Goal: Task Accomplishment & Management: Use online tool/utility

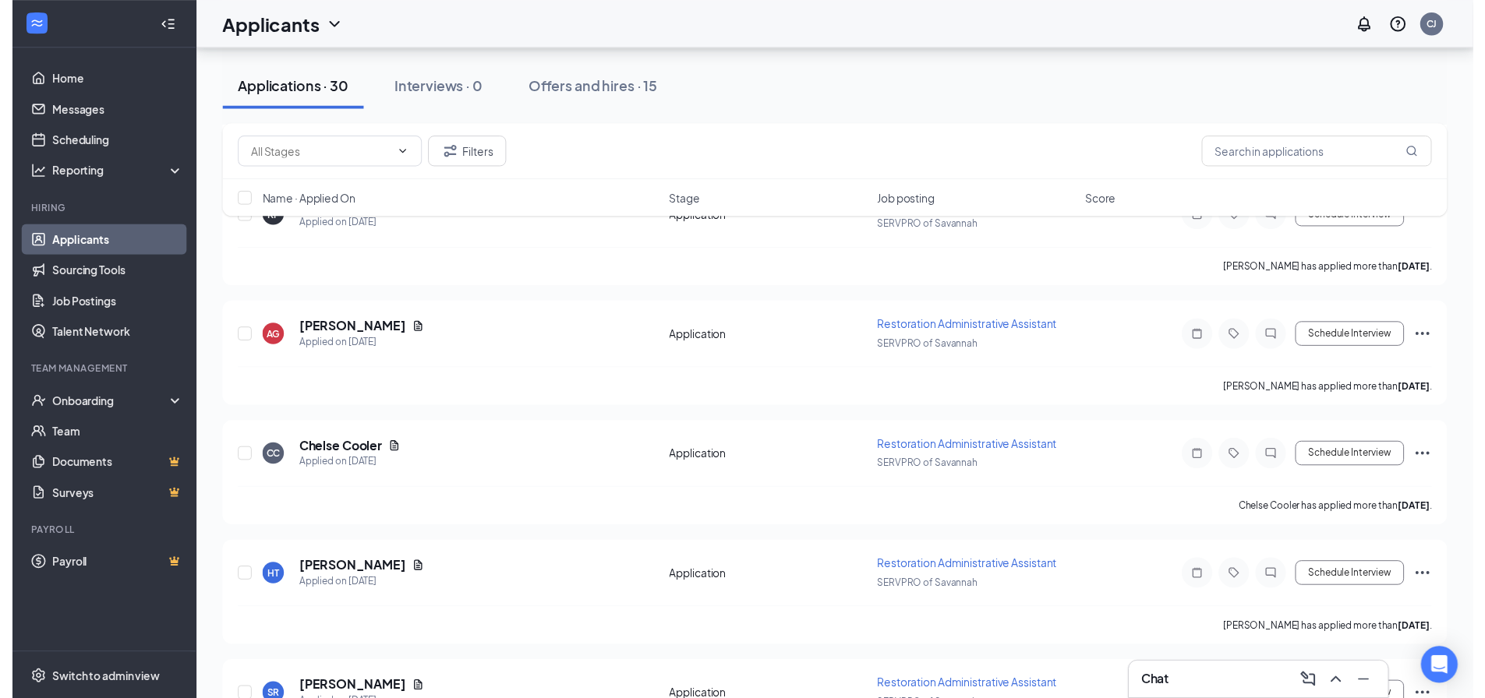
scroll to position [1481, 0]
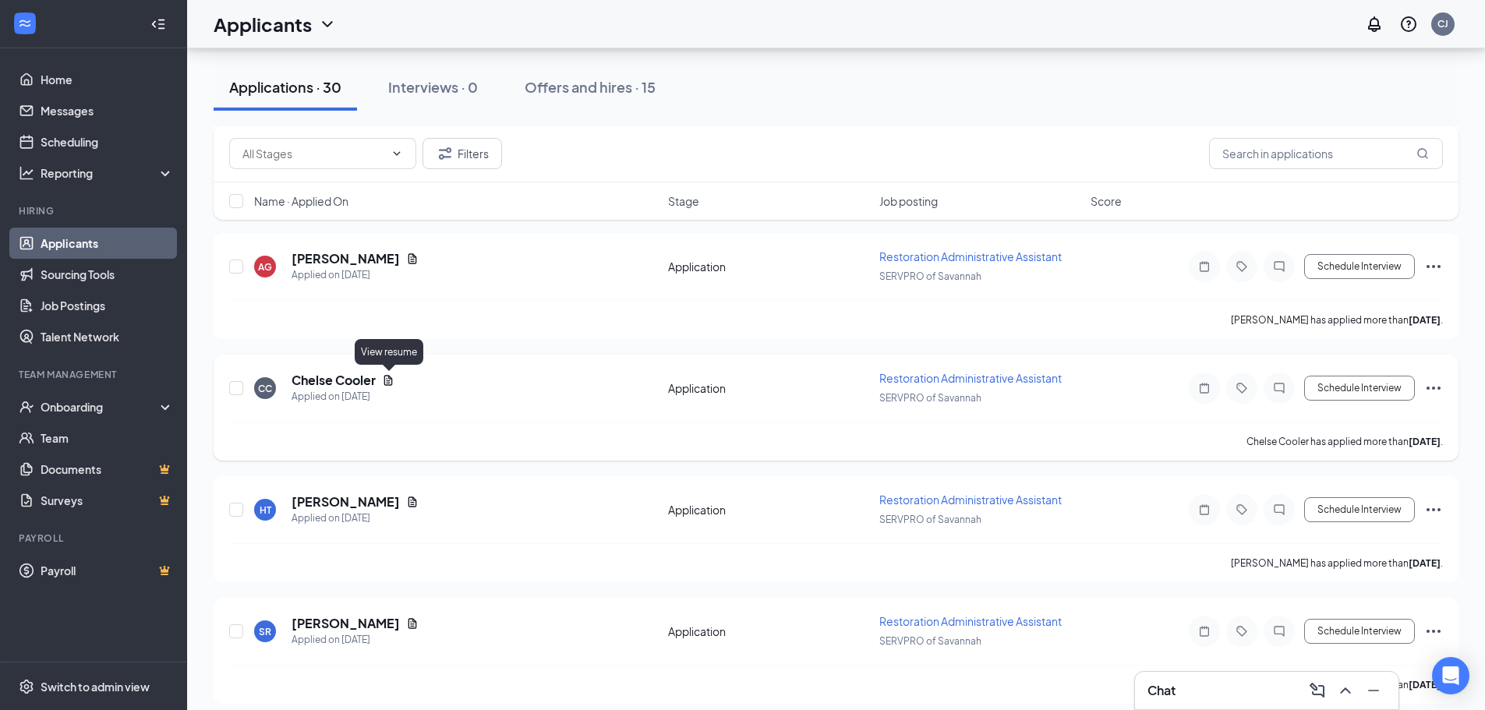
click at [388, 380] on icon "Document" at bounding box center [388, 380] width 12 height 12
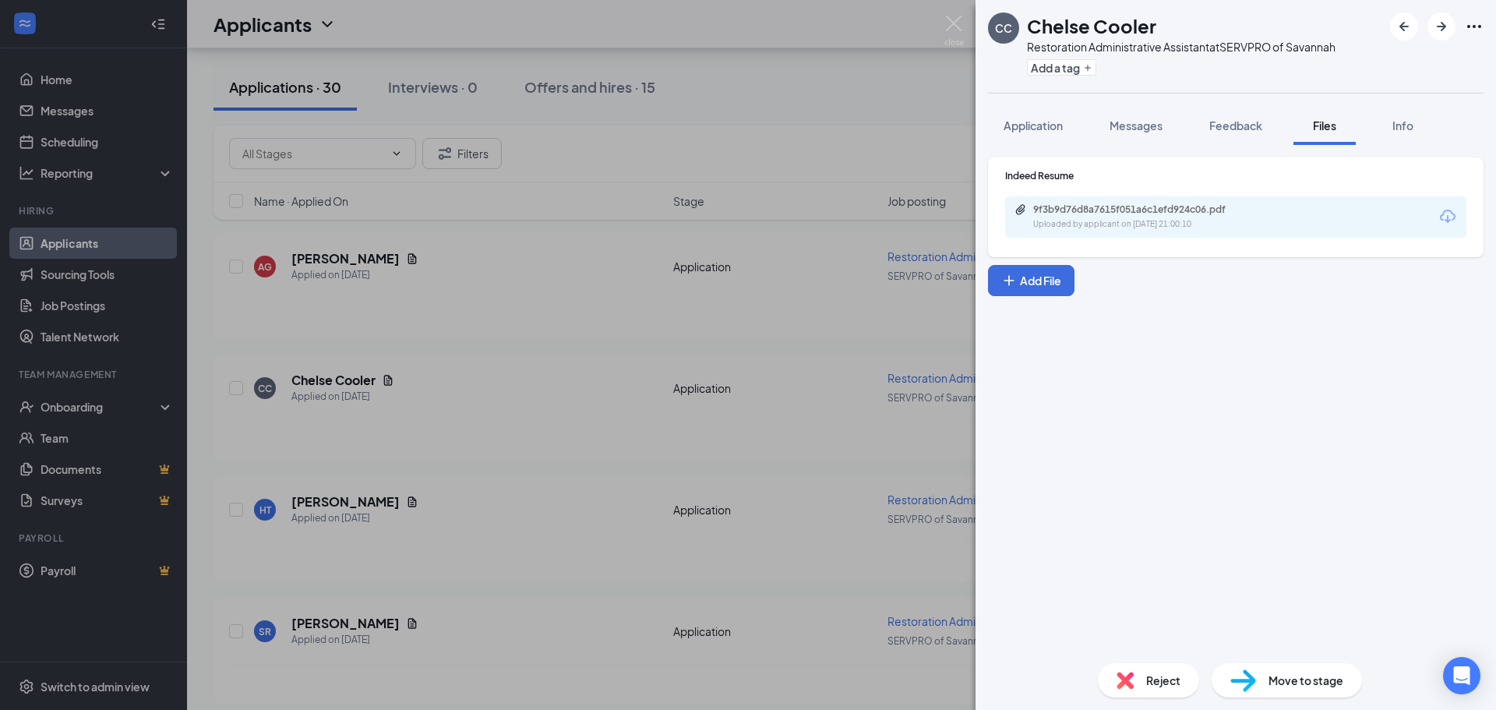
click at [1127, 203] on div "9f3b9d76d8a7615f051a6c1efd924c06.pdf Uploaded by applicant on [DATE] 21:00:10" at bounding box center [1235, 216] width 461 height 41
click at [1125, 221] on div "Uploaded by applicant on [DATE] 21:00:10" at bounding box center [1150, 224] width 234 height 12
drag, startPoint x: 955, startPoint y: 19, endPoint x: 513, endPoint y: 318, distance: 533.7
click at [955, 19] on img at bounding box center [954, 31] width 19 height 30
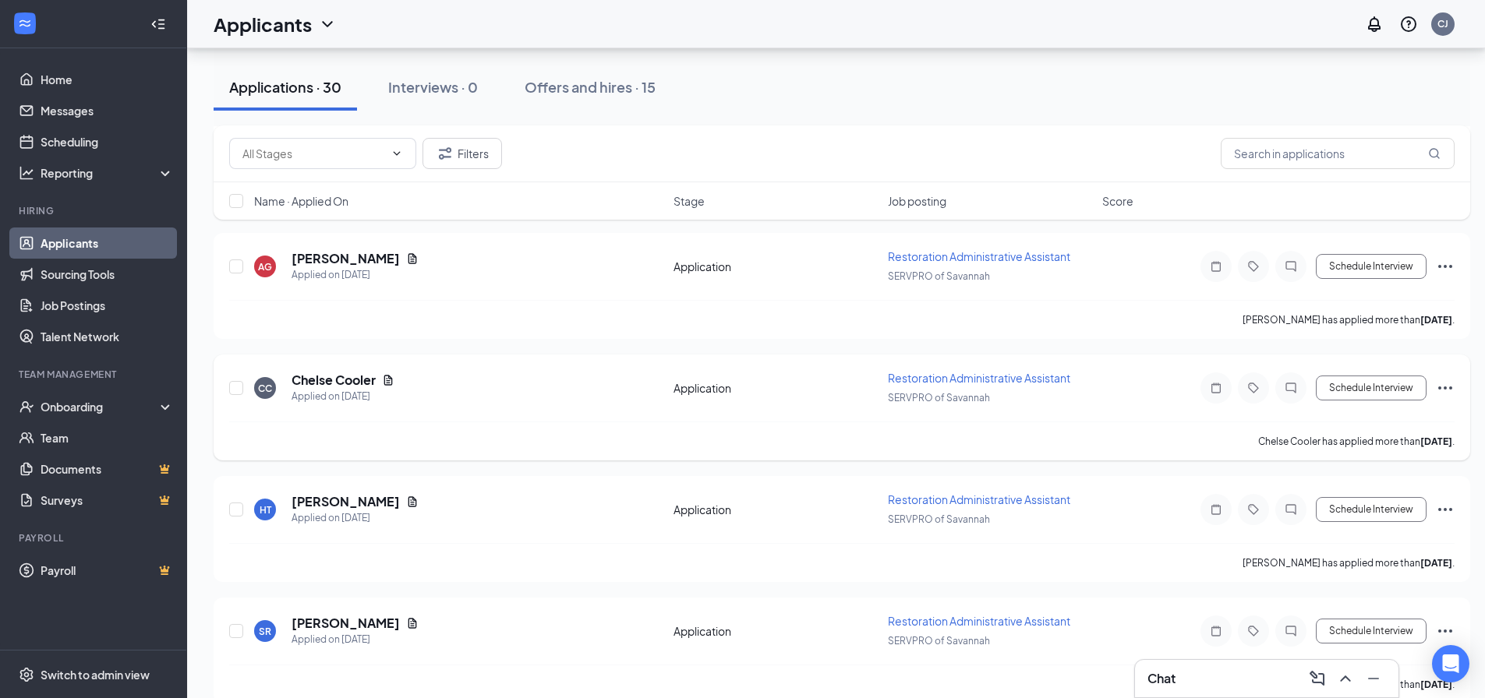
scroll to position [1403, 0]
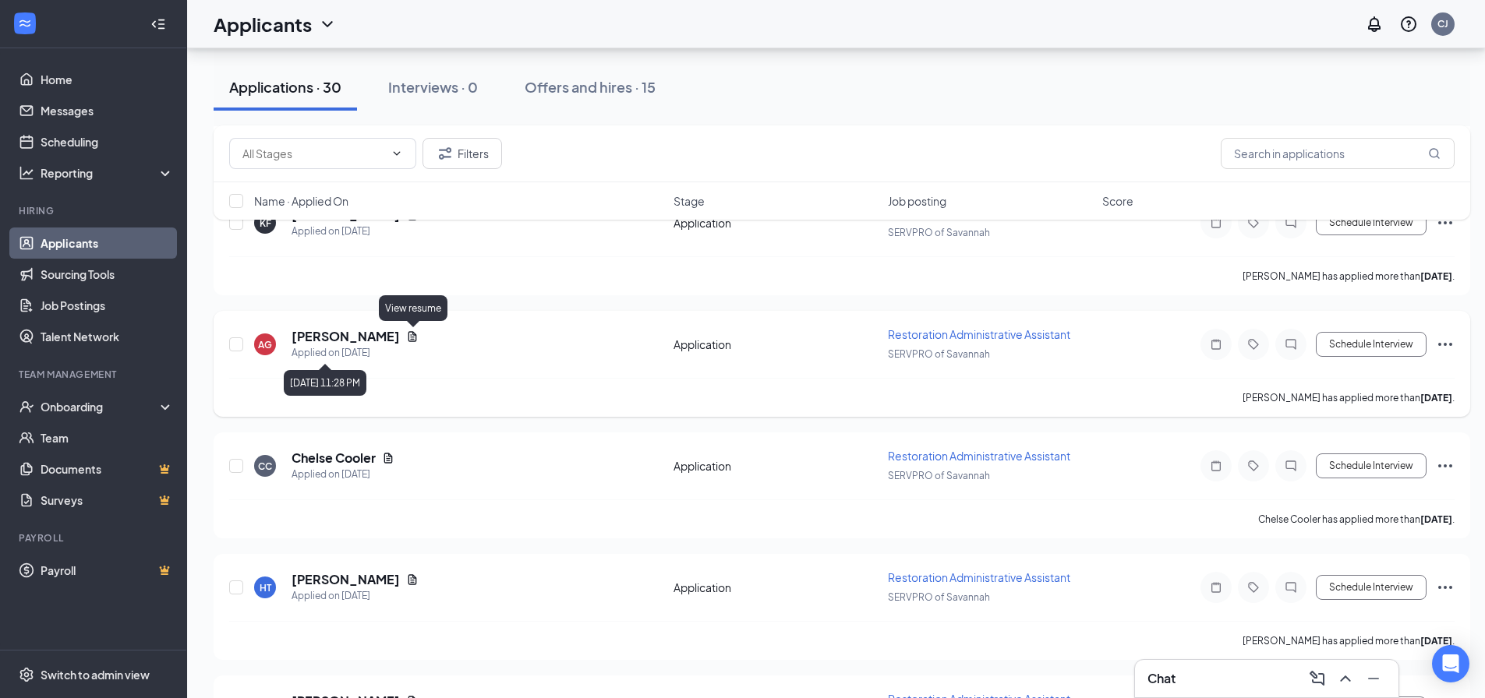
click at [410, 335] on icon "Document" at bounding box center [412, 336] width 9 height 10
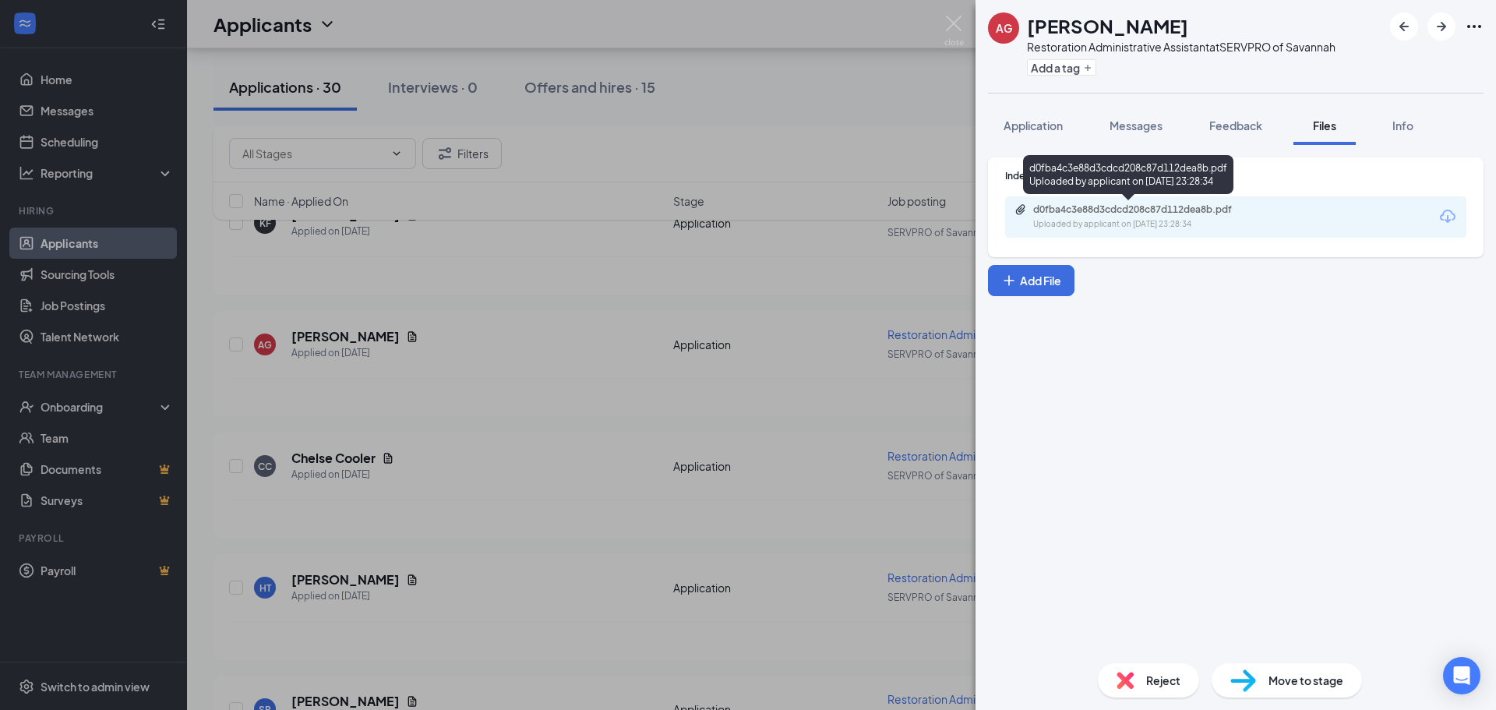
click at [1163, 217] on div "d0fba4c3e88d3cdcd208c87d112dea8b.pdf Uploaded by applicant on [DATE] 23:28:34" at bounding box center [1141, 216] width 252 height 27
drag, startPoint x: 955, startPoint y: 21, endPoint x: 947, endPoint y: 26, distance: 9.8
click at [955, 20] on img at bounding box center [954, 31] width 19 height 30
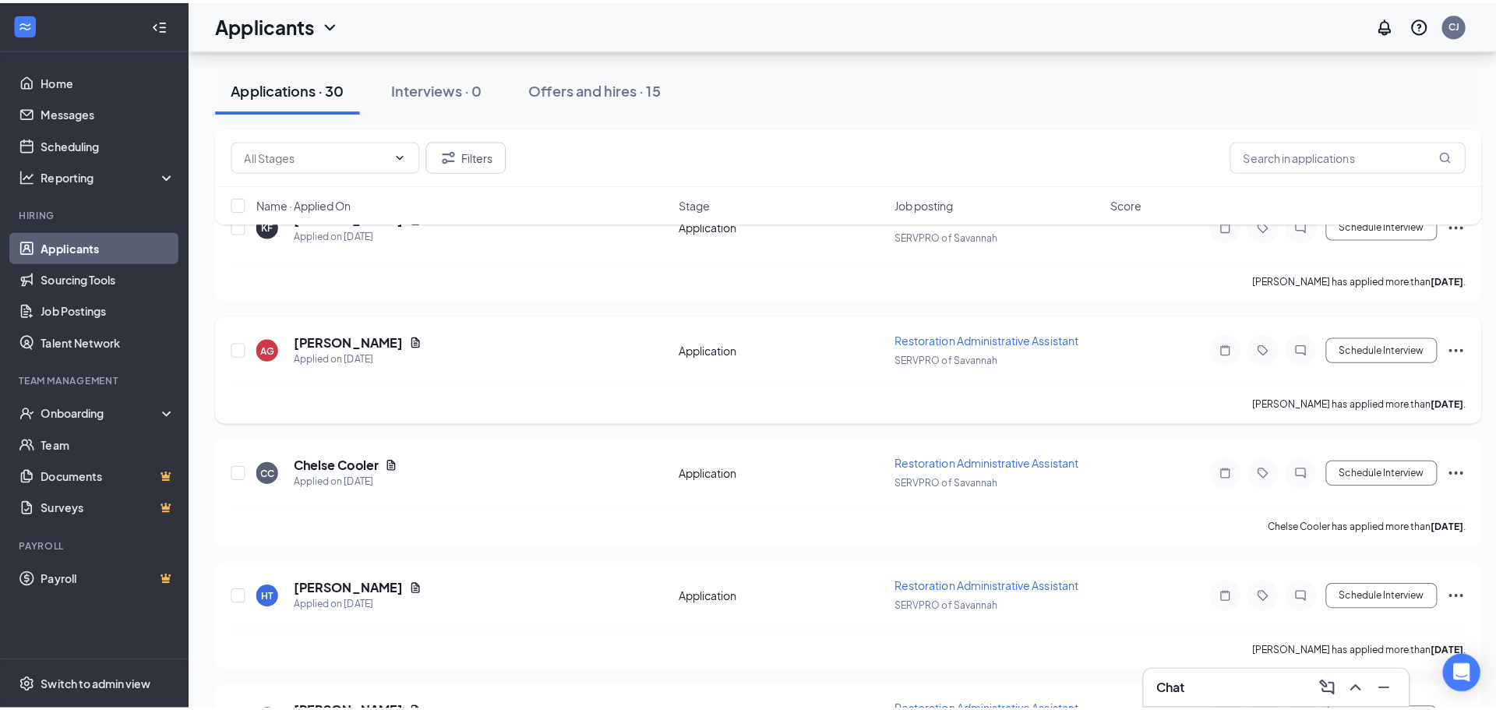
scroll to position [1247, 0]
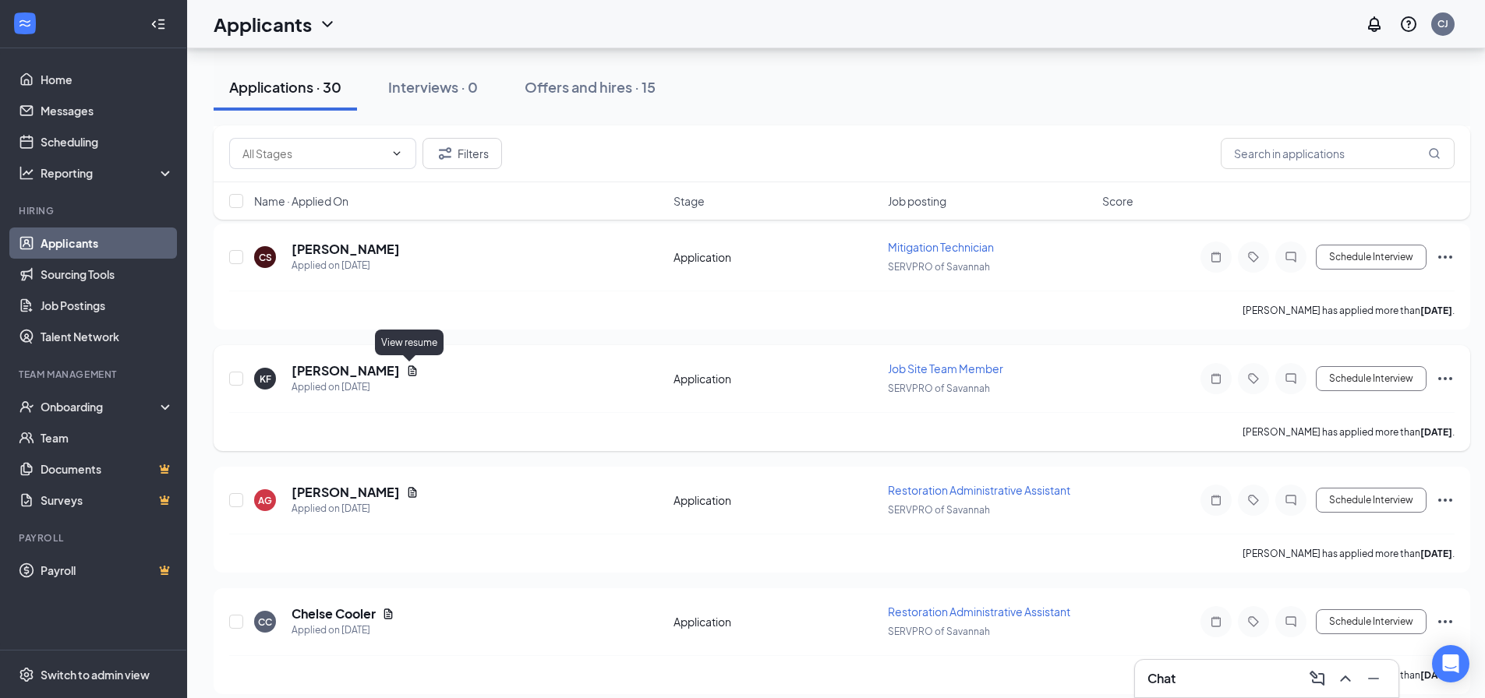
click at [408, 372] on icon "Document" at bounding box center [412, 371] width 12 height 12
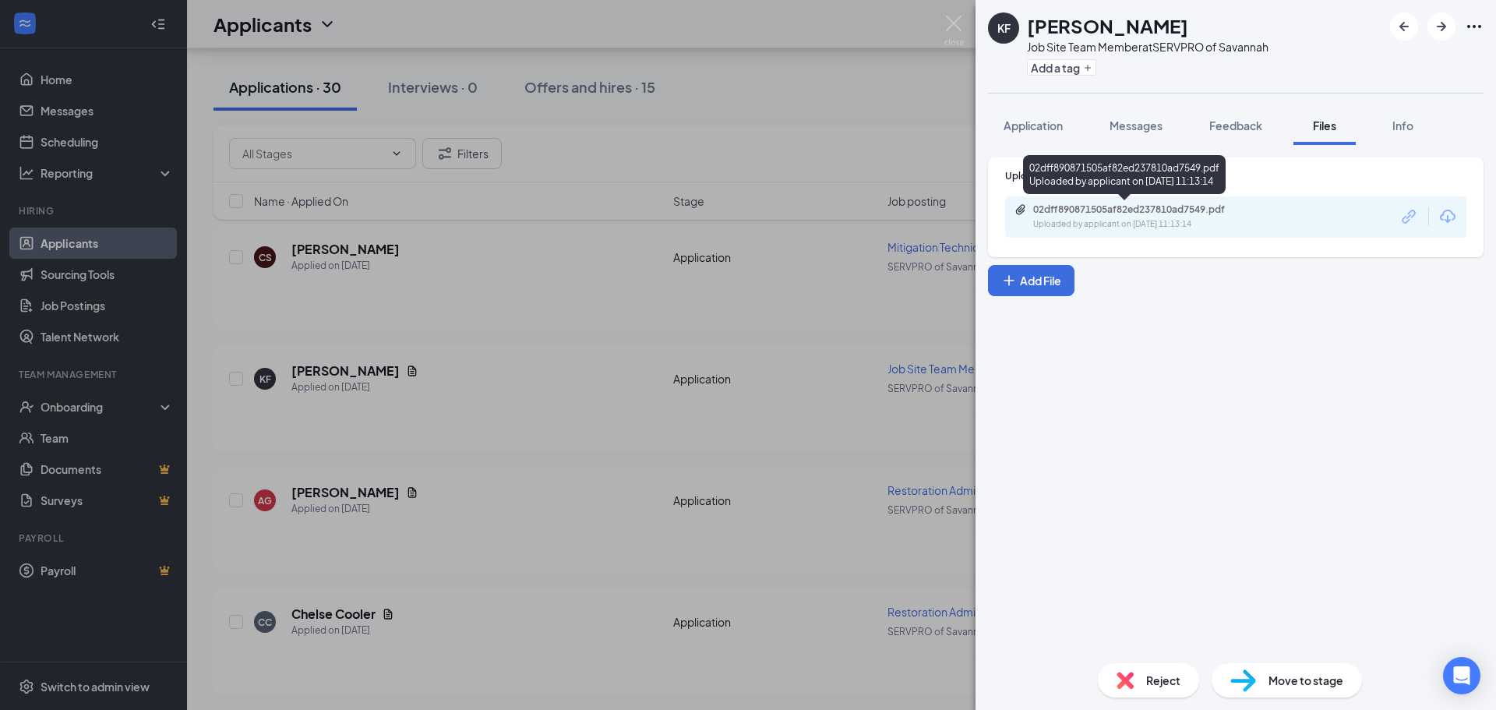
click at [1096, 216] on div "02dff890871505af82ed237810ad7549.pdf Uploaded by applicant on [DATE] 11:13:14" at bounding box center [1141, 216] width 252 height 27
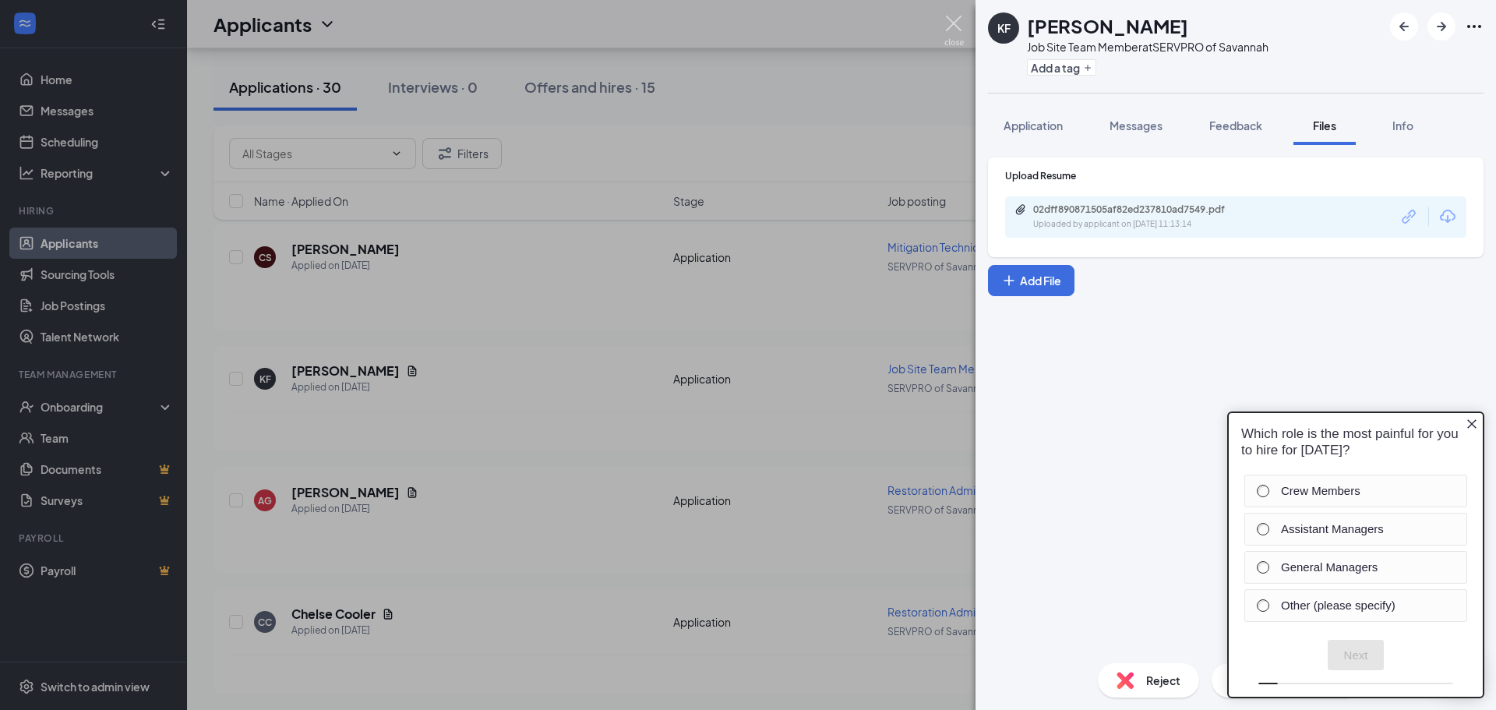
click at [951, 20] on img at bounding box center [954, 31] width 19 height 30
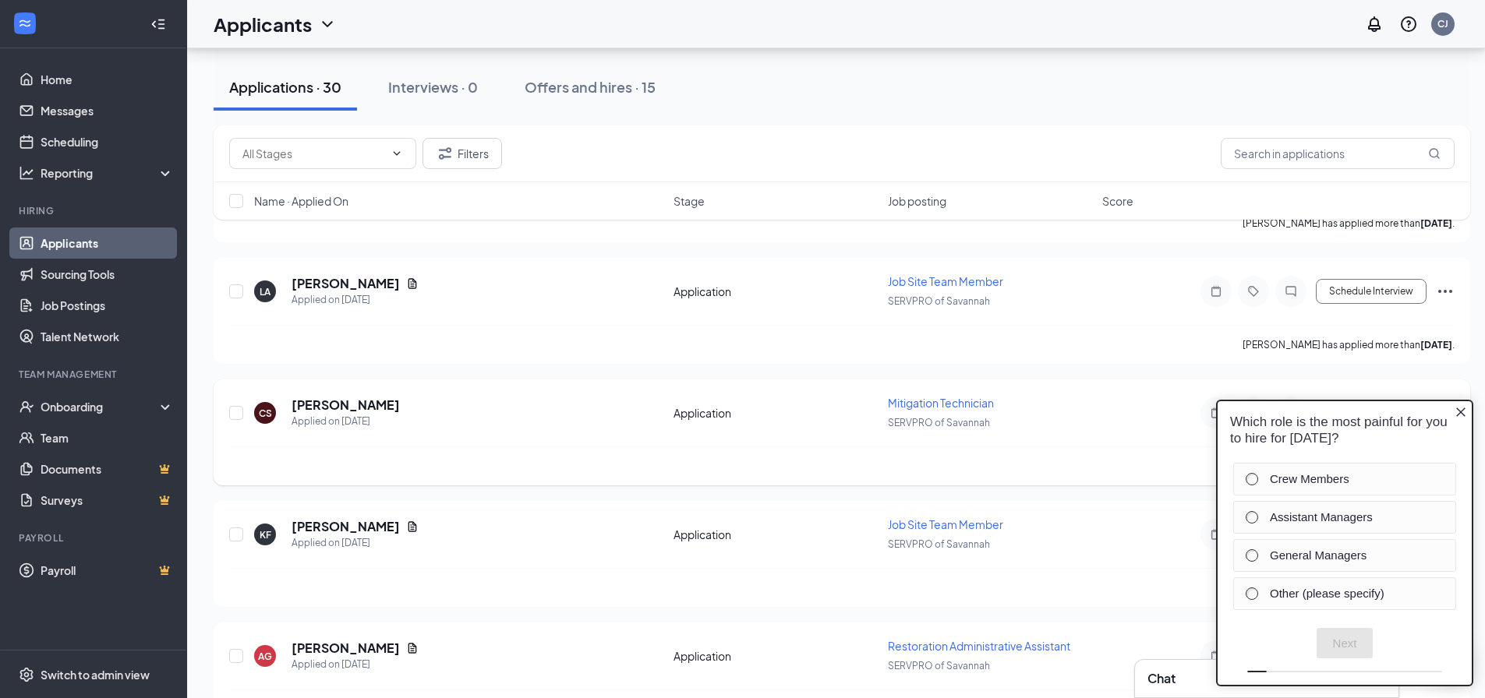
scroll to position [1169, 0]
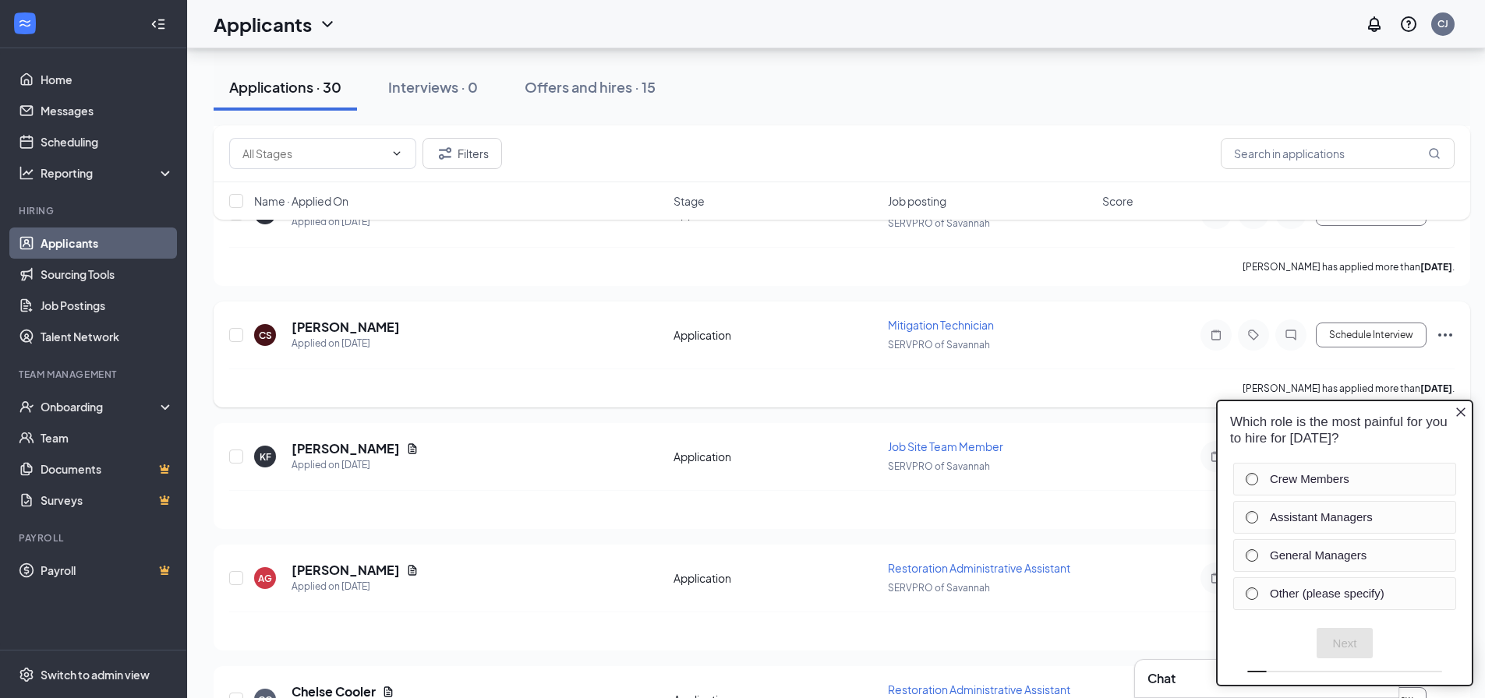
click at [1441, 330] on icon "Ellipses" at bounding box center [1444, 335] width 19 height 19
click at [1463, 414] on icon "Close button" at bounding box center [1460, 412] width 9 height 9
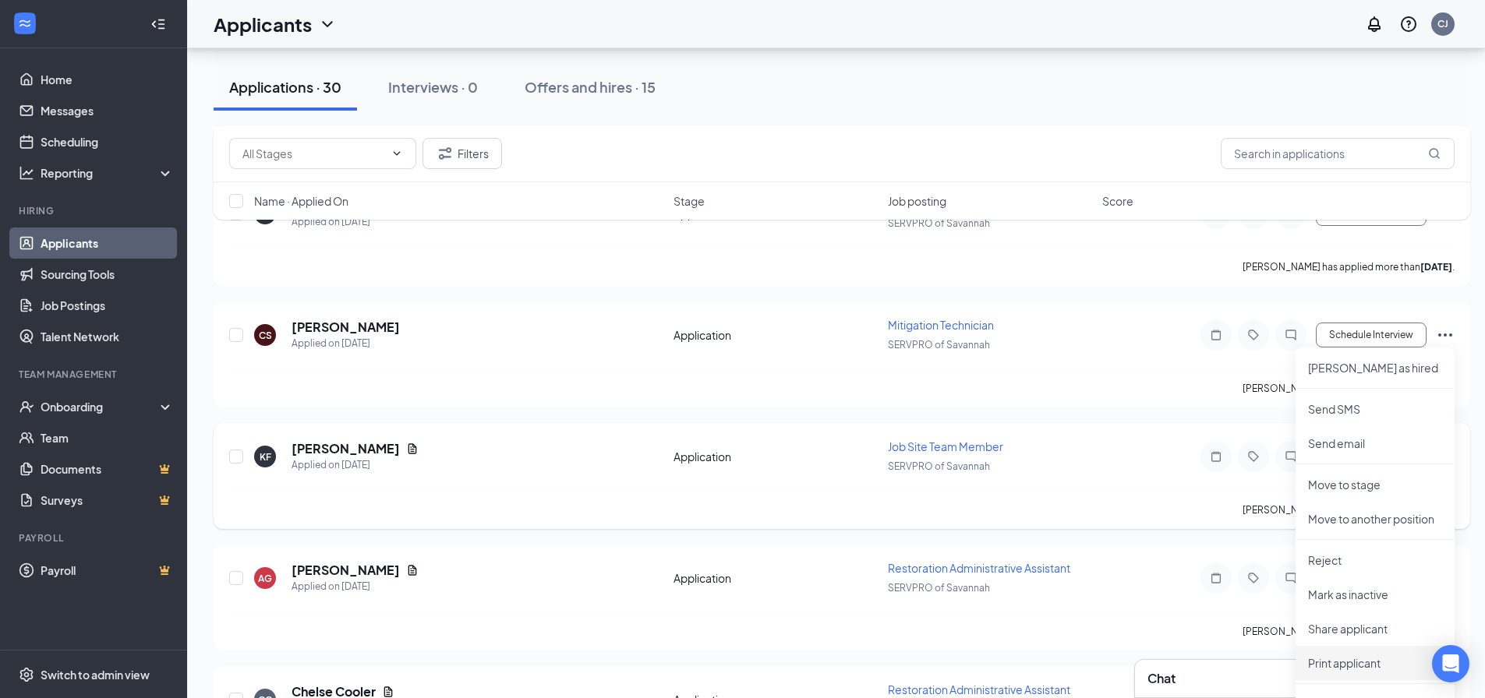
click at [1378, 662] on p "Print applicant" at bounding box center [1375, 663] width 134 height 16
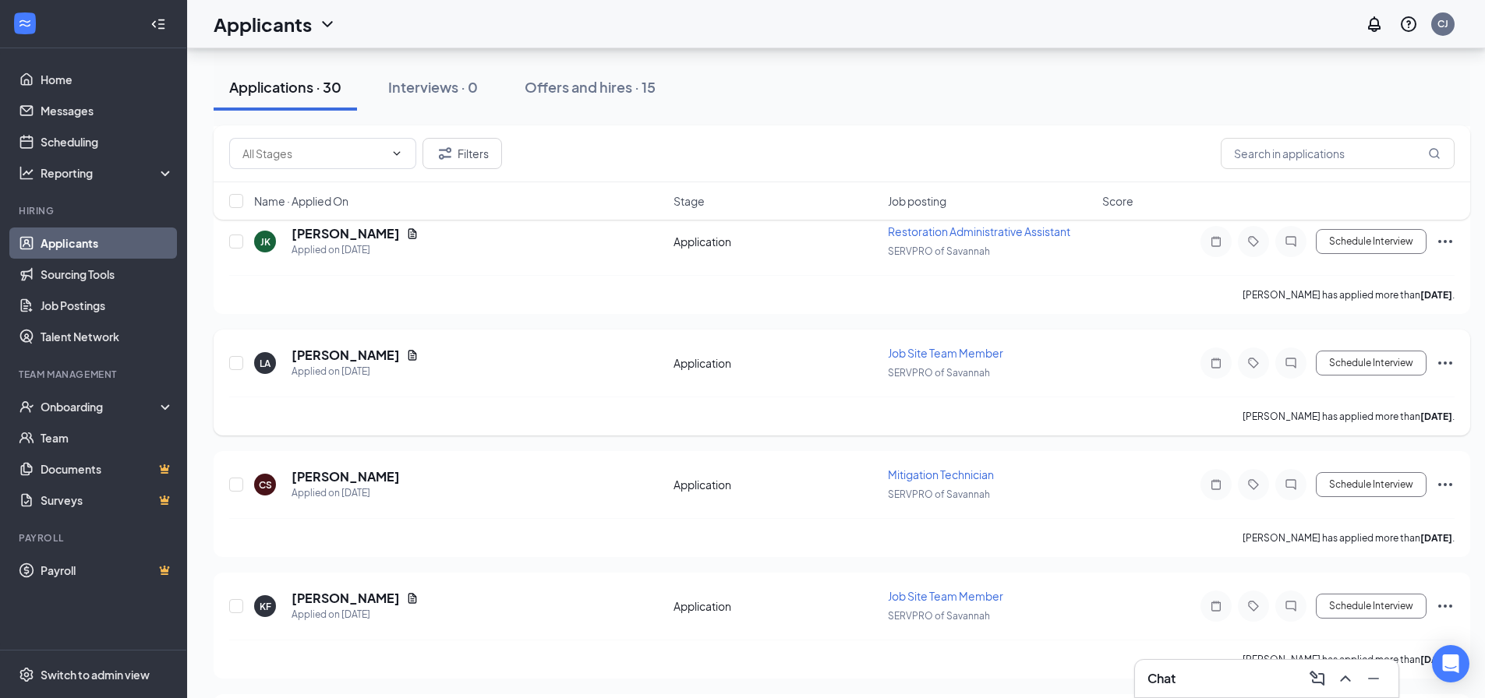
scroll to position [1013, 0]
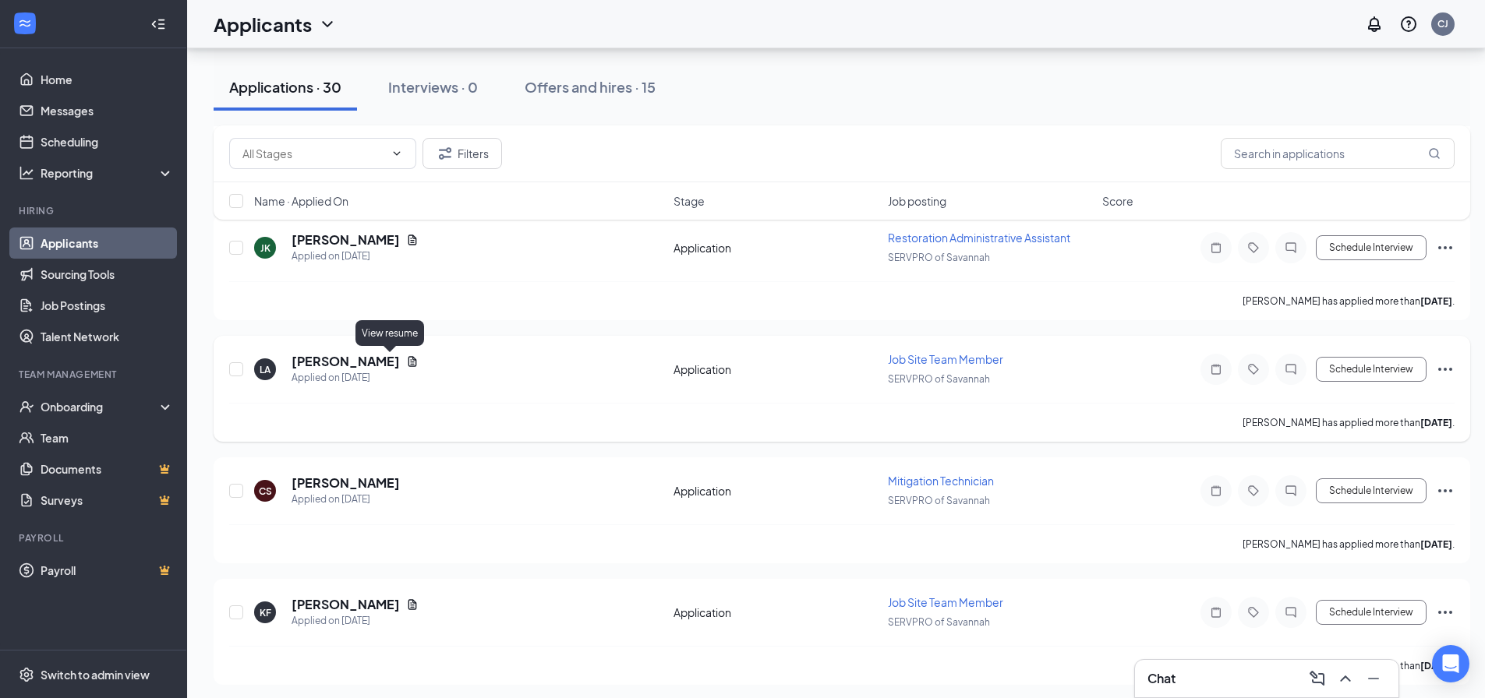
click at [408, 362] on icon "Document" at bounding box center [412, 361] width 9 height 10
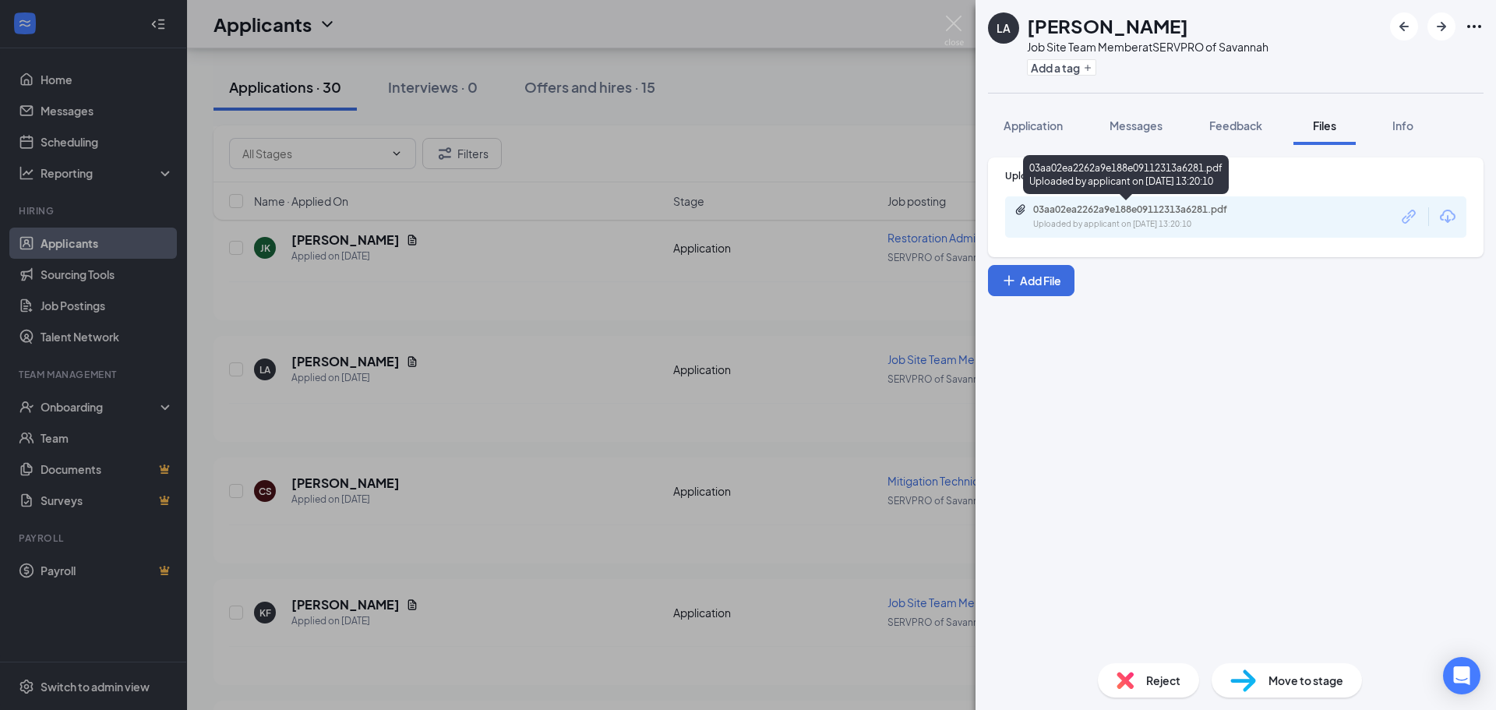
click at [1162, 222] on div "Uploaded by applicant on [DATE] 13:20:10" at bounding box center [1150, 224] width 234 height 12
click at [941, 23] on div "LA [PERSON_NAME] Job Site Team Member at SERVPRO of Savannah Add a tag Applicat…" at bounding box center [748, 355] width 1496 height 710
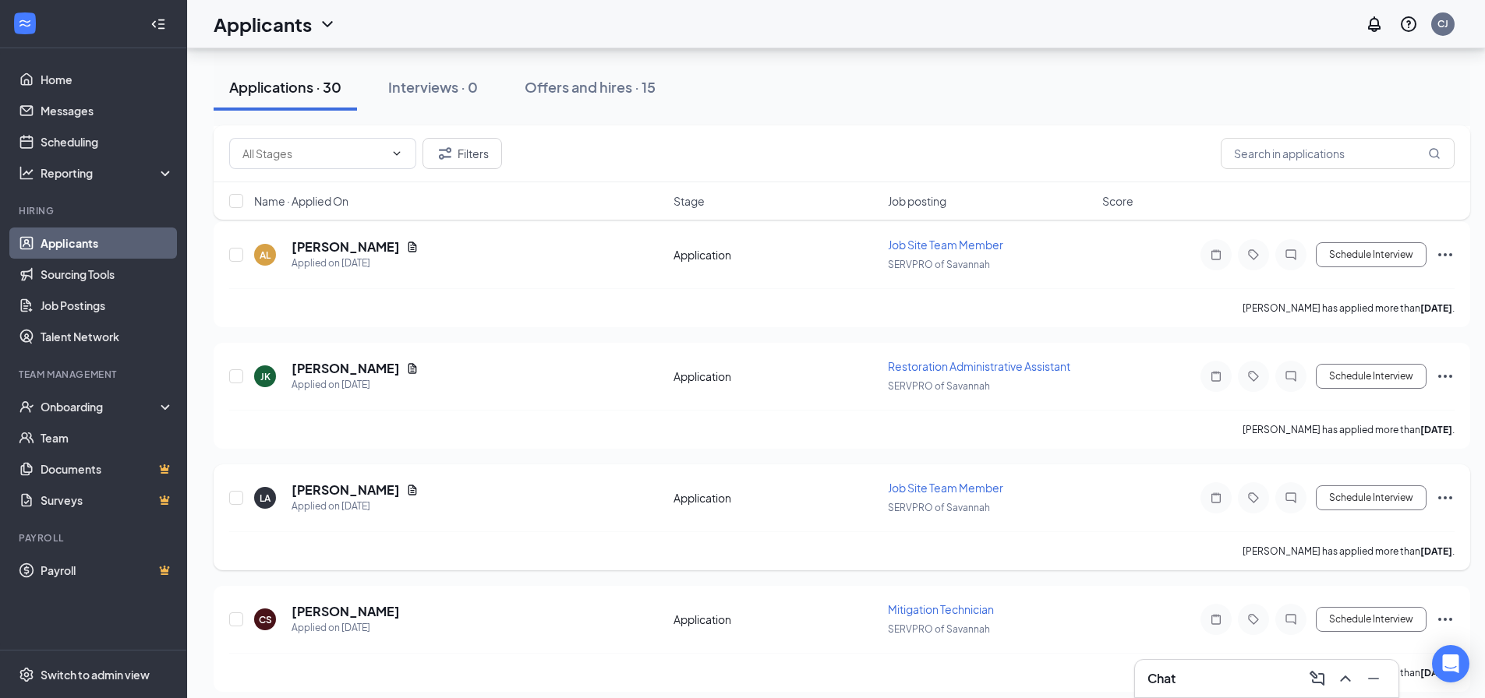
scroll to position [857, 0]
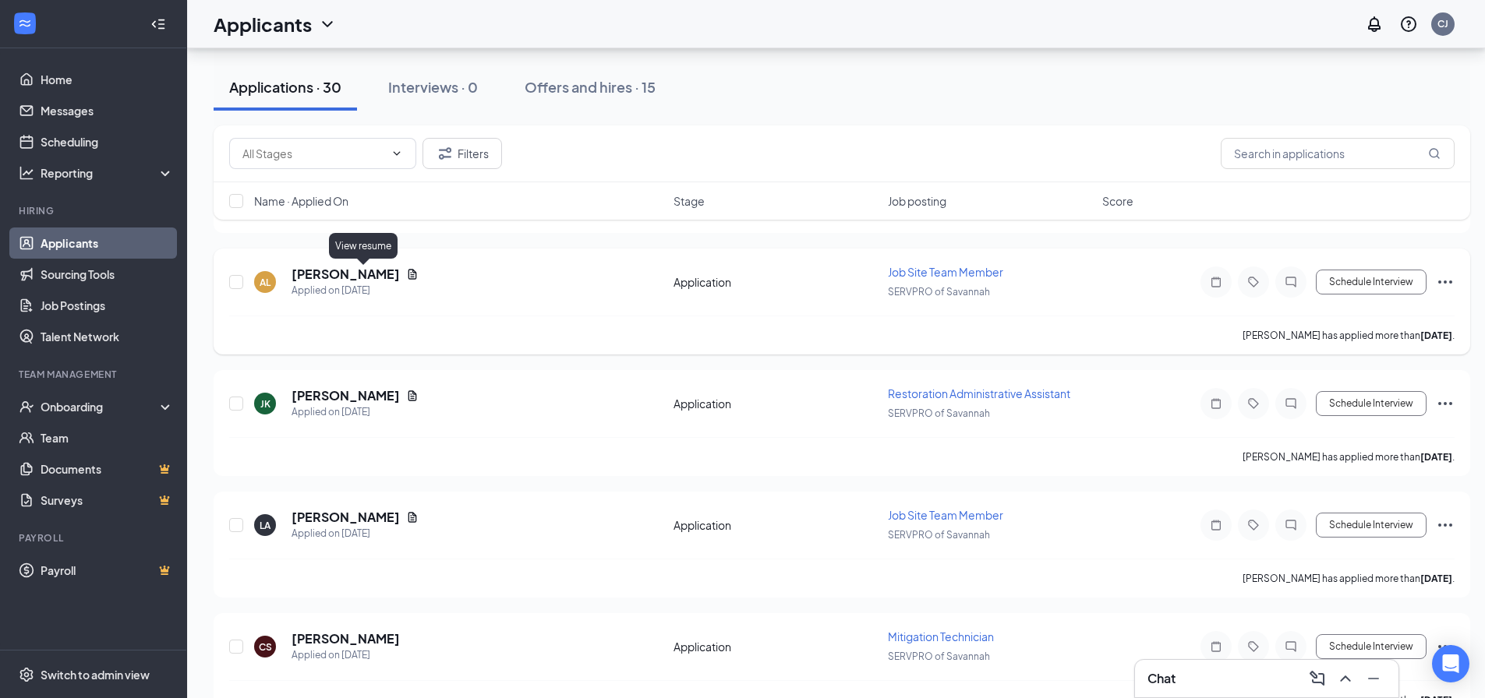
click at [408, 275] on icon "Document" at bounding box center [412, 274] width 9 height 10
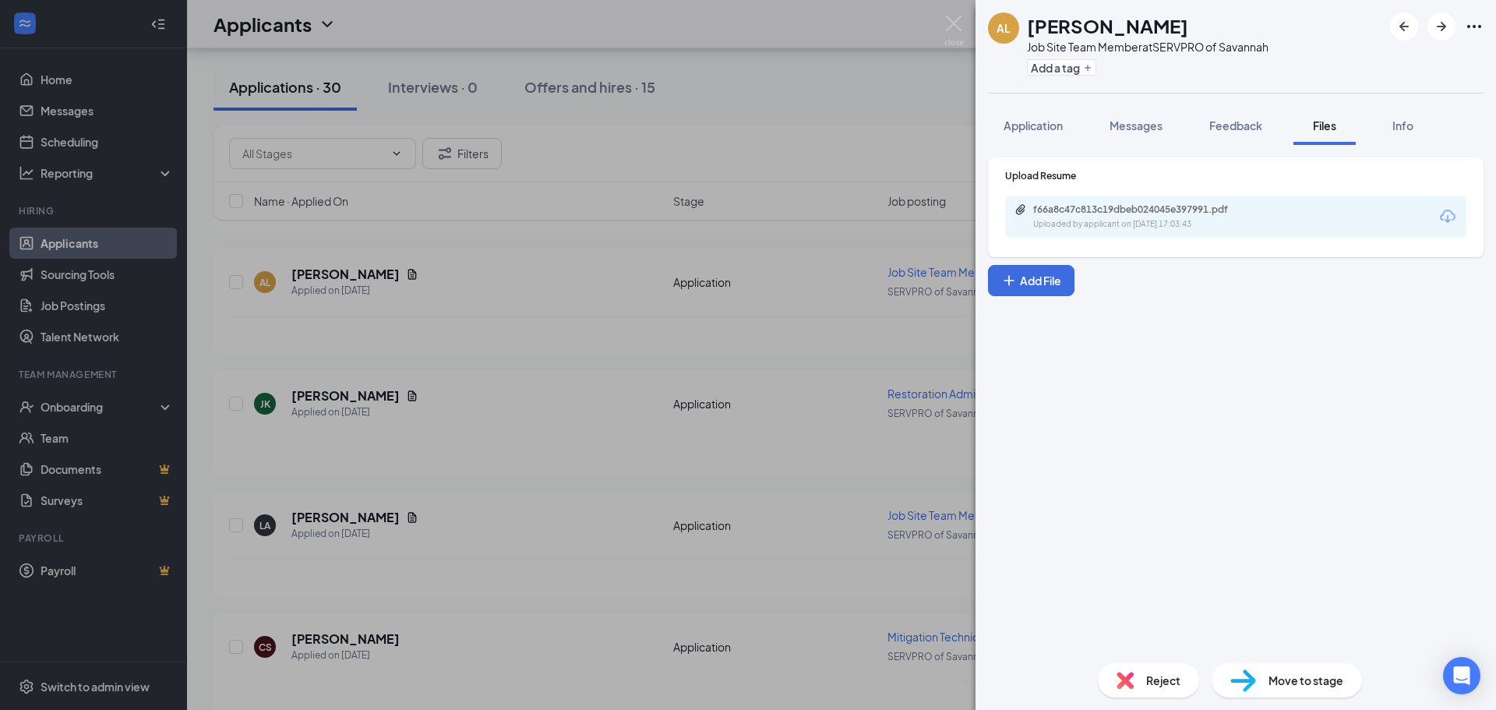
click at [1188, 219] on div "Uploaded by applicant on [DATE] 17:03:43" at bounding box center [1150, 224] width 234 height 12
click at [954, 16] on img at bounding box center [954, 31] width 19 height 30
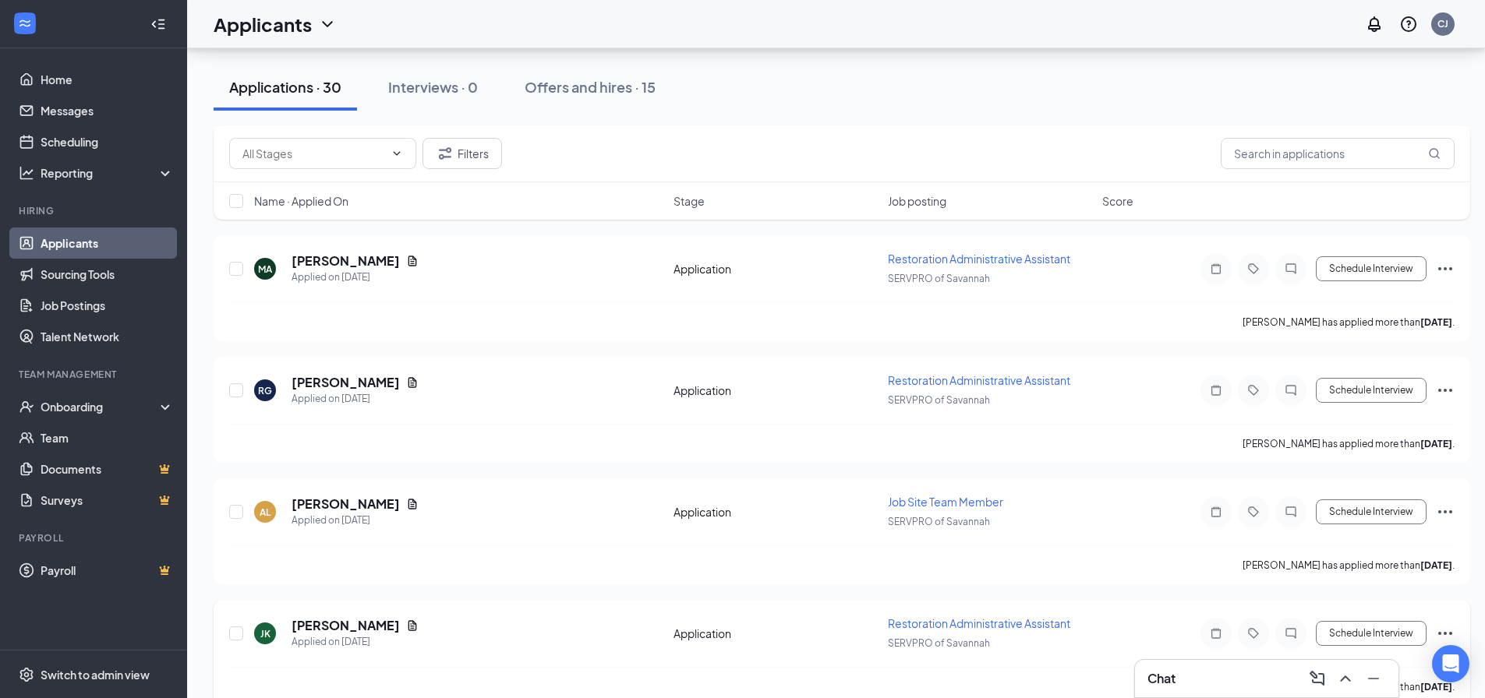
scroll to position [623, 0]
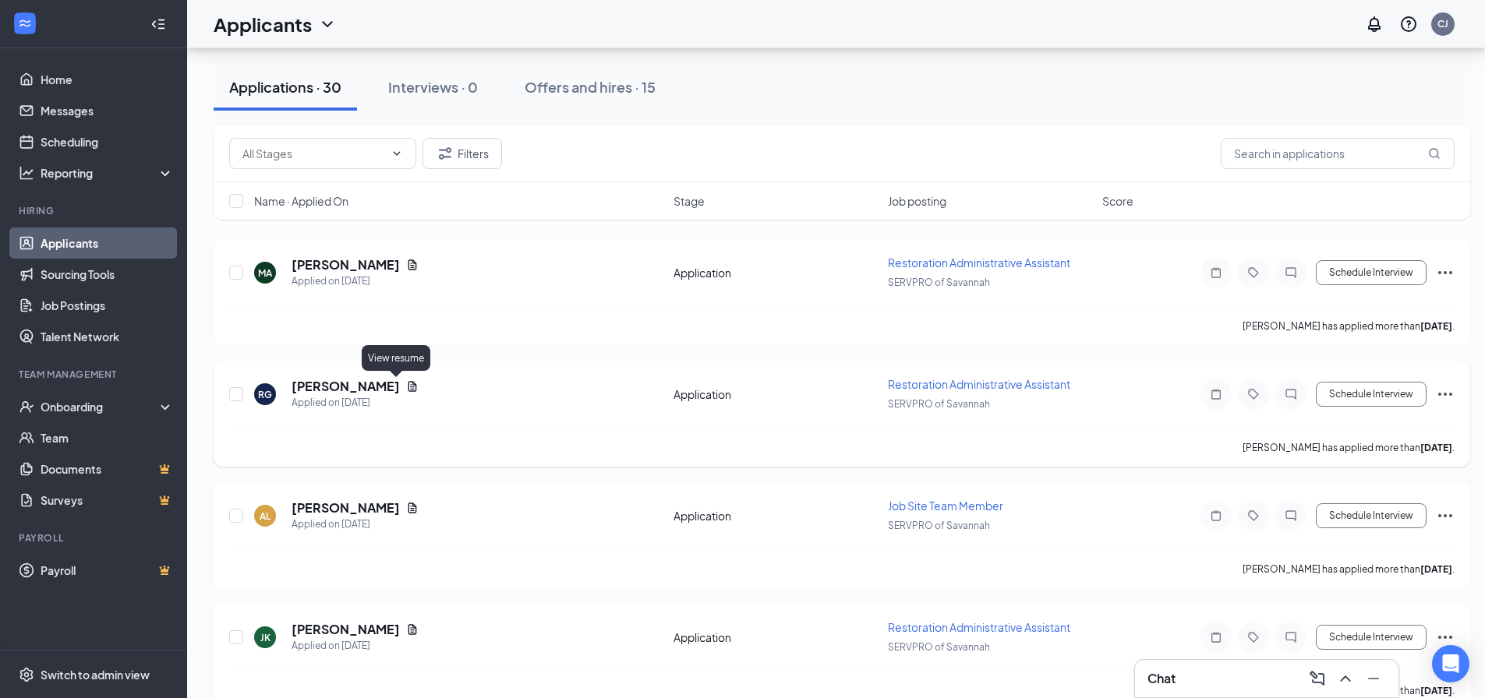
click at [406, 385] on icon "Document" at bounding box center [412, 386] width 12 height 12
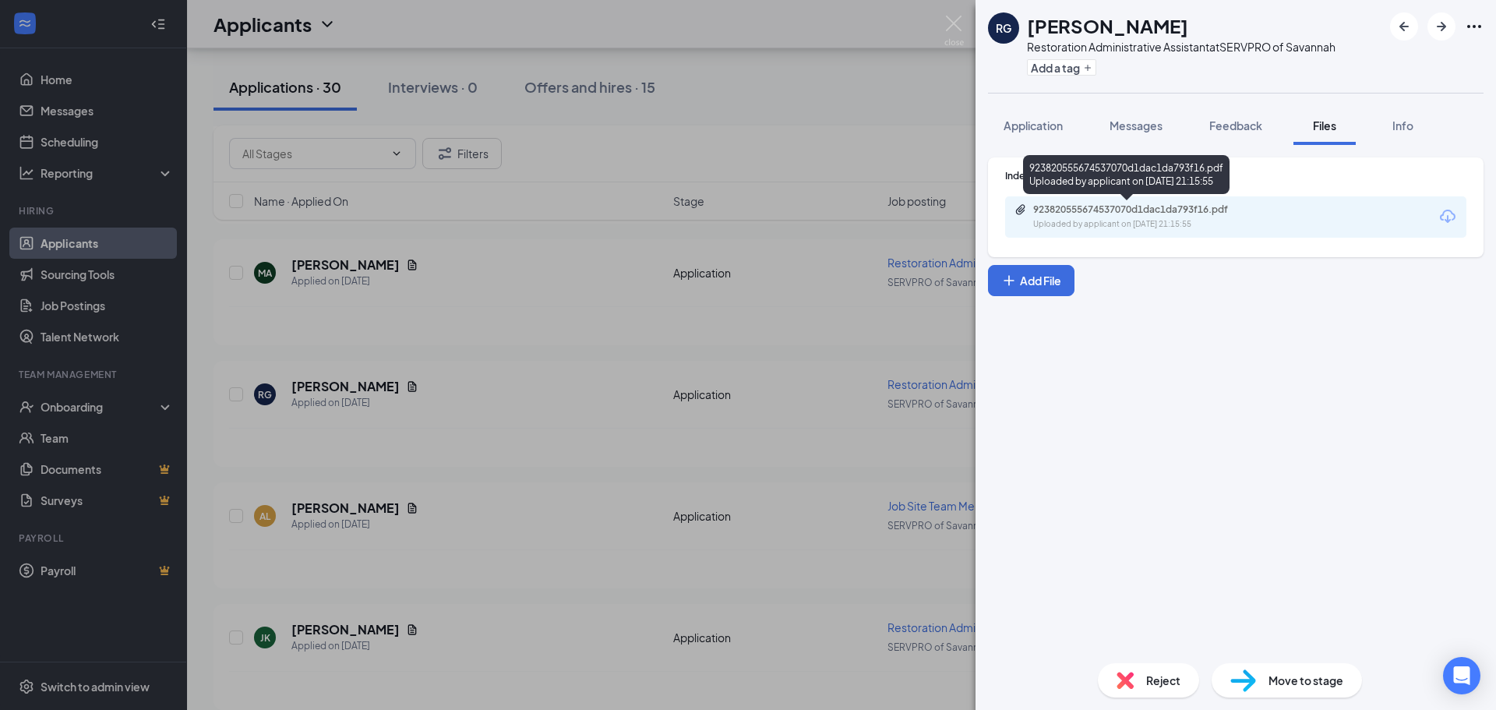
click at [1150, 217] on div "923820555674537070d1dac1da793f16.pdf Uploaded by applicant on [DATE] 21:15:55" at bounding box center [1141, 216] width 252 height 27
click at [946, 21] on img at bounding box center [954, 31] width 19 height 30
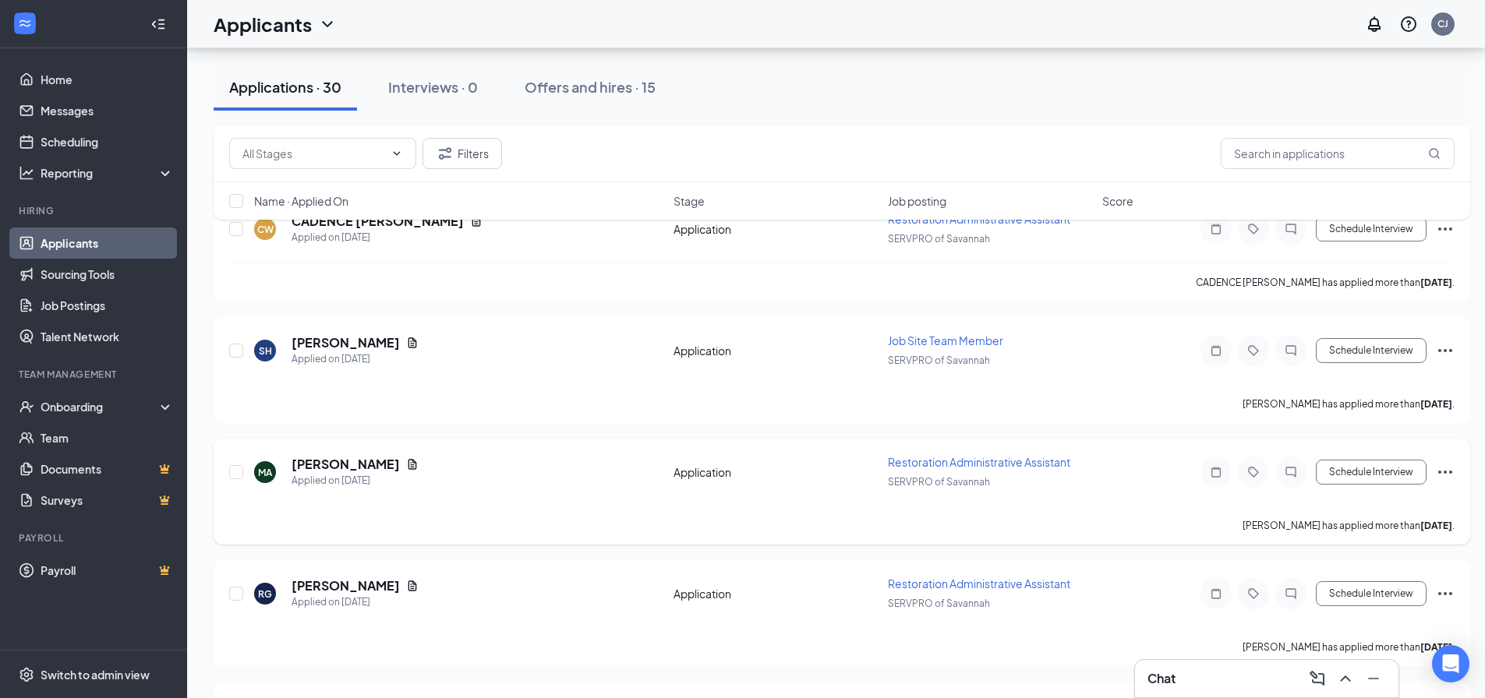
scroll to position [390, 0]
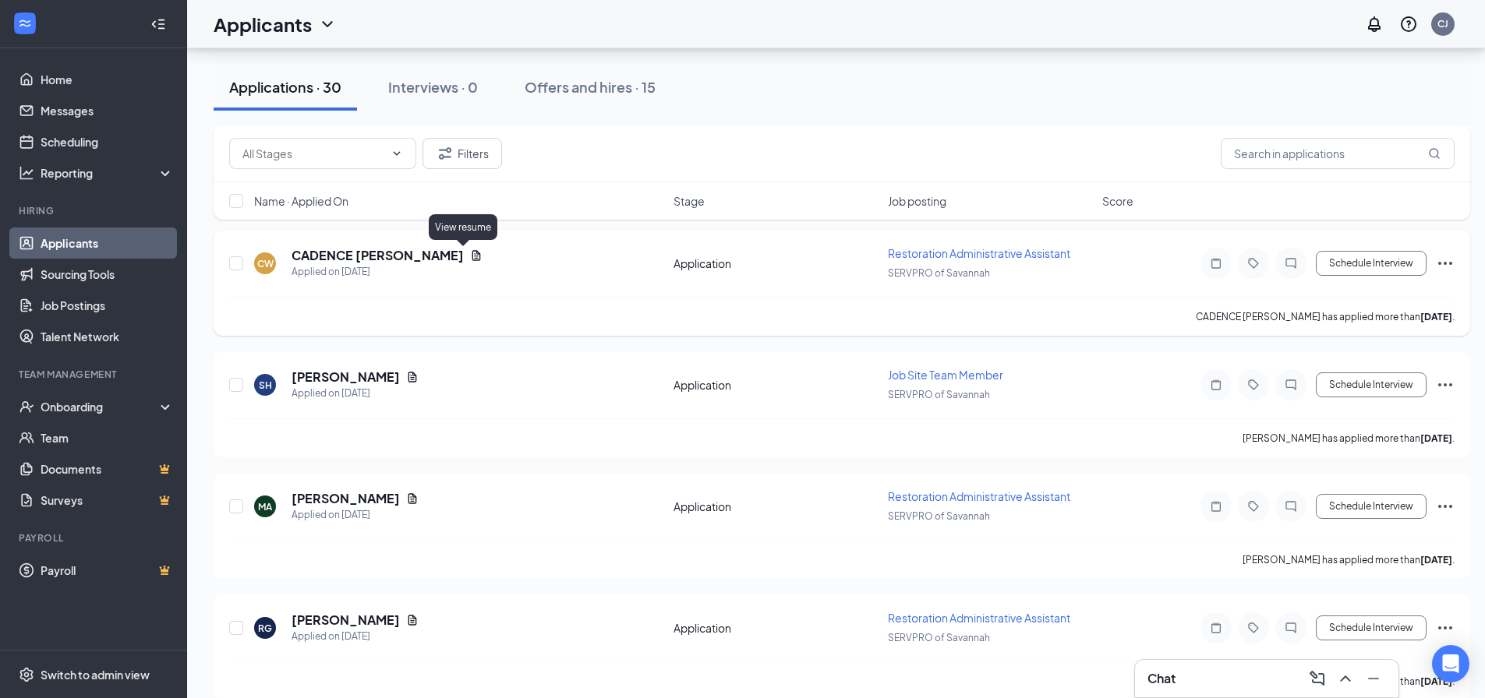
click at [472, 256] on icon "Document" at bounding box center [476, 255] width 9 height 10
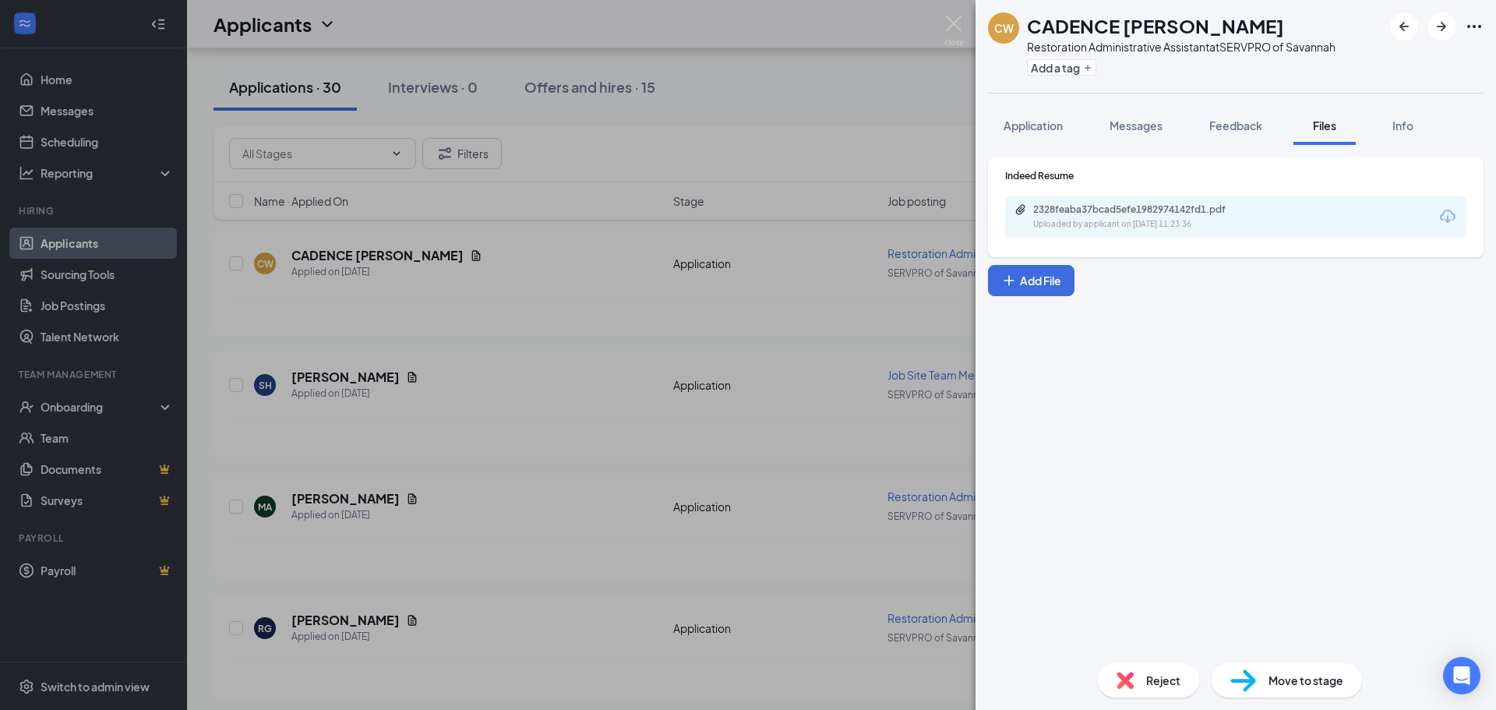
click at [1163, 231] on div "2328feaba37bcad5efe1982974142fd1.pdf Uploaded by applicant on [DATE] 11:23:36" at bounding box center [1235, 216] width 461 height 41
click at [1203, 210] on div "2328feaba37bcad5efe1982974142fd1.pdf" at bounding box center [1142, 209] width 218 height 12
click at [956, 25] on img at bounding box center [954, 31] width 19 height 30
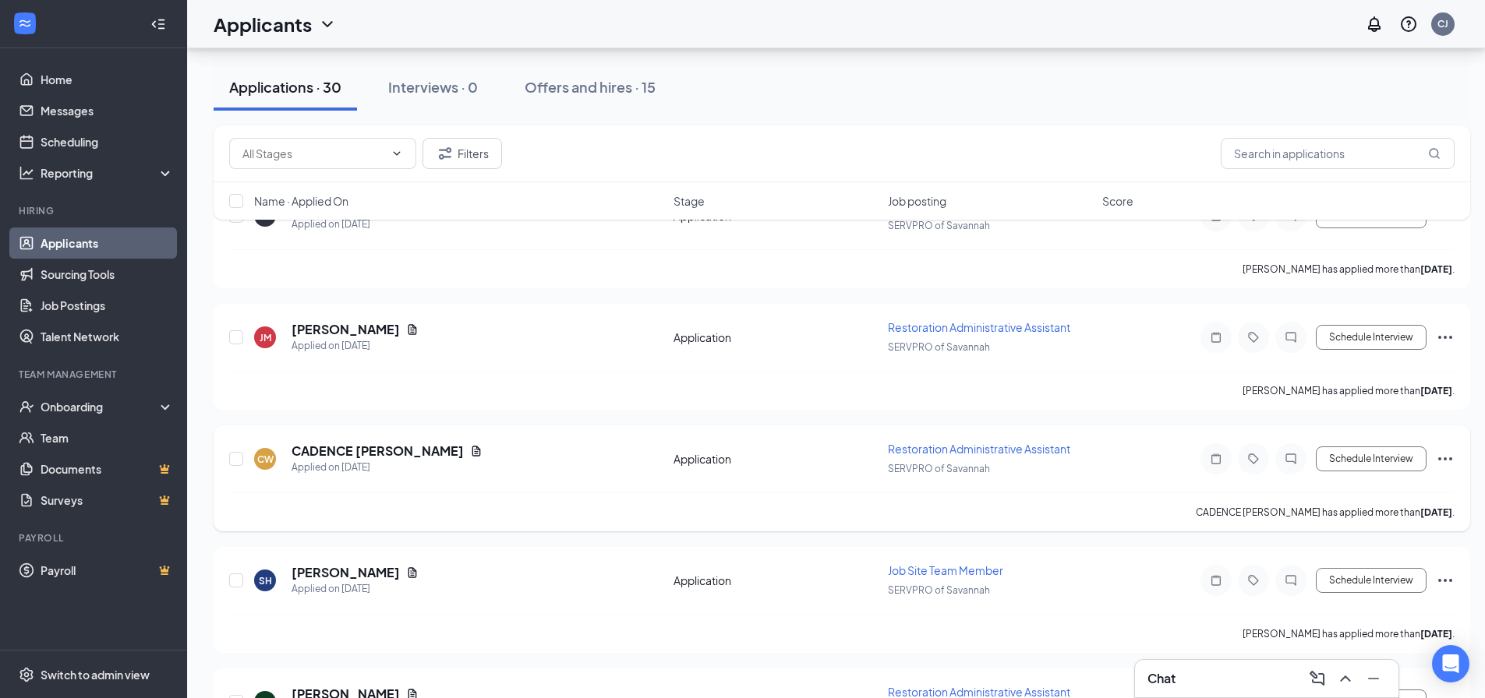
scroll to position [156, 0]
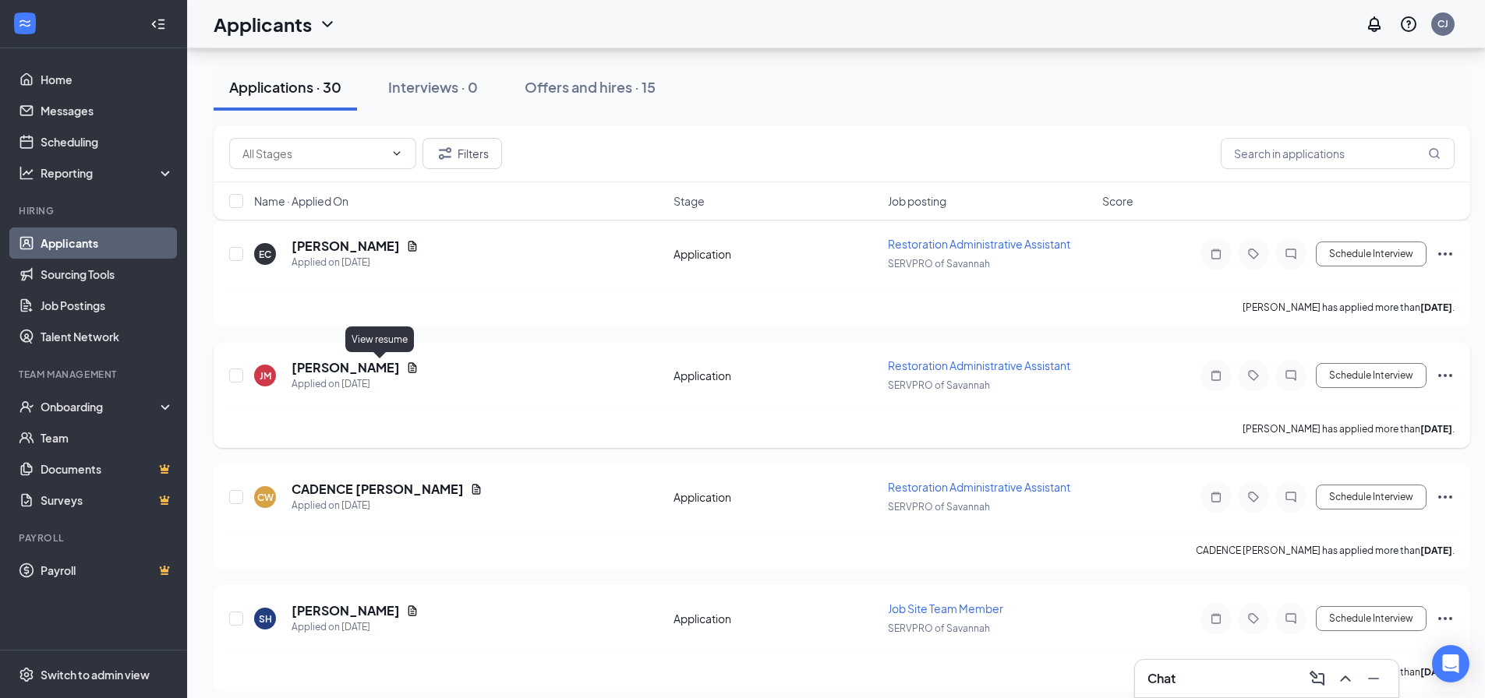
click at [408, 371] on icon "Document" at bounding box center [412, 367] width 9 height 10
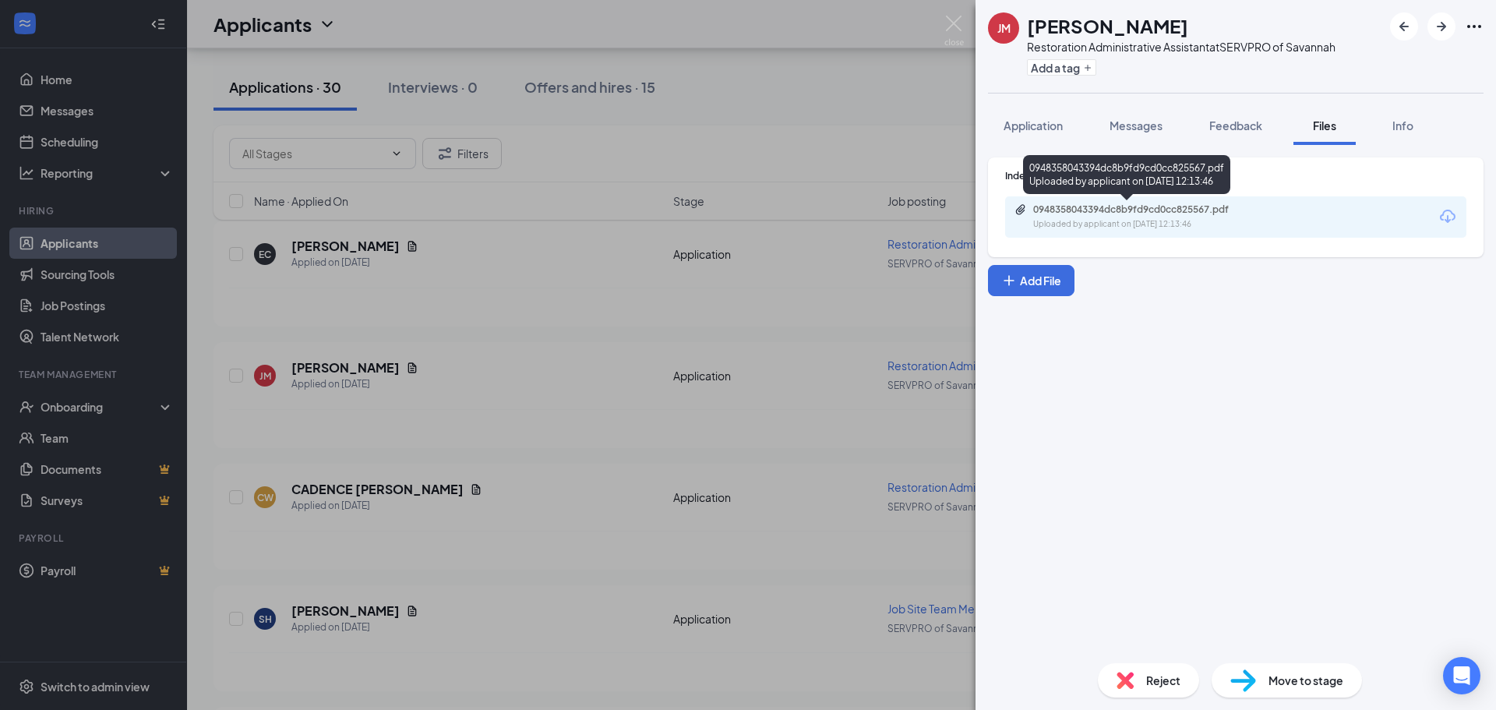
click at [1101, 215] on div "0948358043394dc8b9fd9cd0cc825567.pdf" at bounding box center [1142, 209] width 218 height 12
drag, startPoint x: 955, startPoint y: 16, endPoint x: 747, endPoint y: 390, distance: 429.1
click at [956, 16] on img at bounding box center [954, 31] width 19 height 30
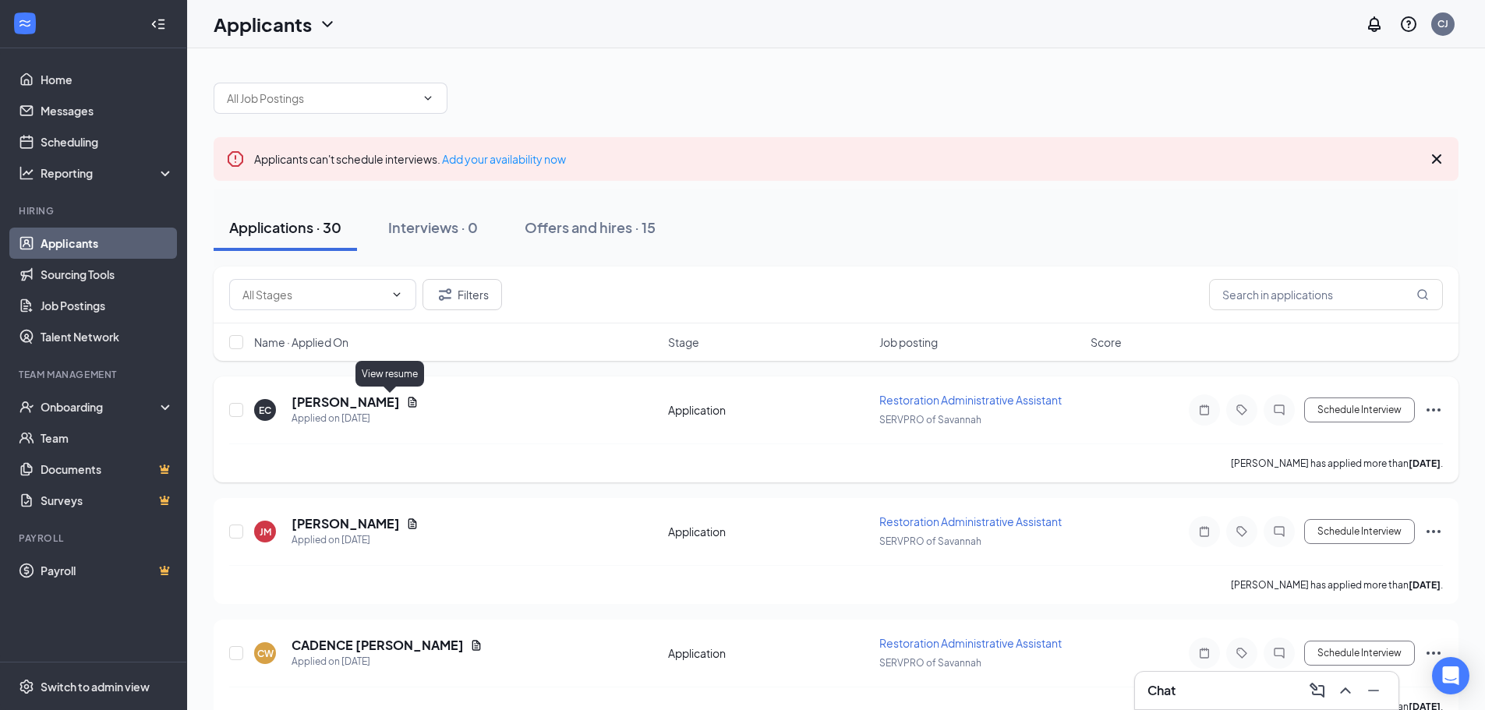
click at [406, 404] on icon "Document" at bounding box center [412, 402] width 12 height 12
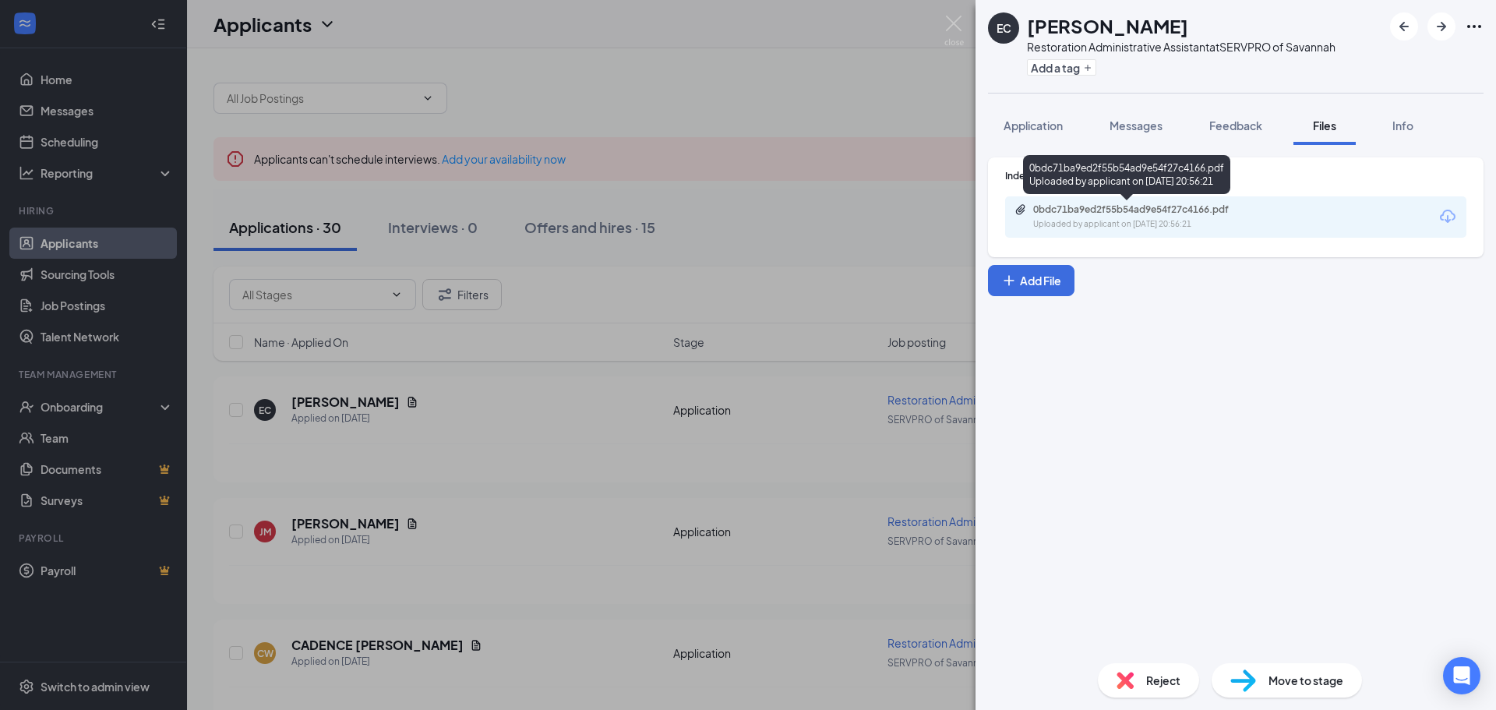
click at [1115, 218] on div "Uploaded by applicant on [DATE] 20:56:21" at bounding box center [1150, 224] width 234 height 12
click at [952, 26] on img at bounding box center [954, 31] width 19 height 30
